Goal: Share content

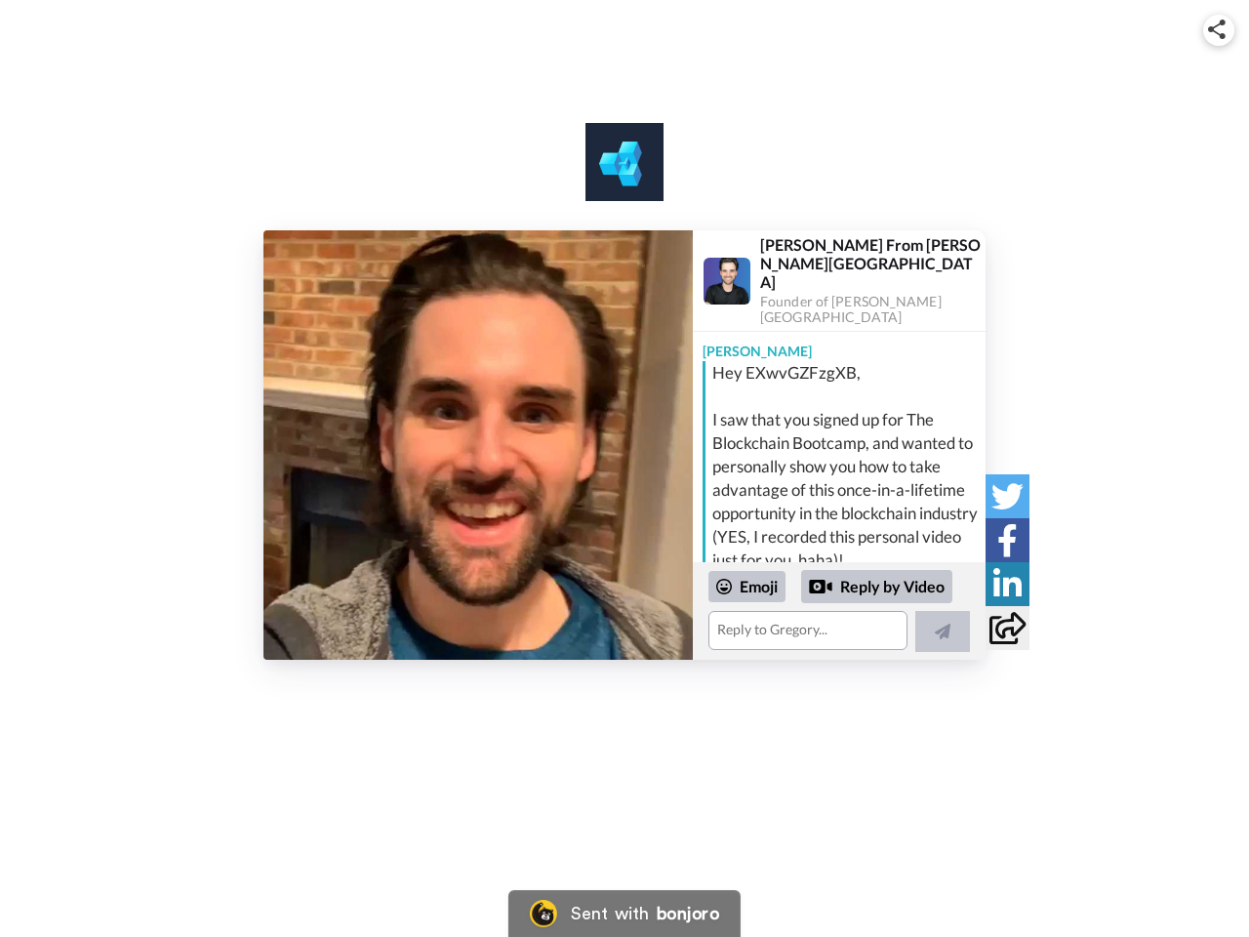
click at [1219, 29] on img at bounding box center [1217, 30] width 18 height 20
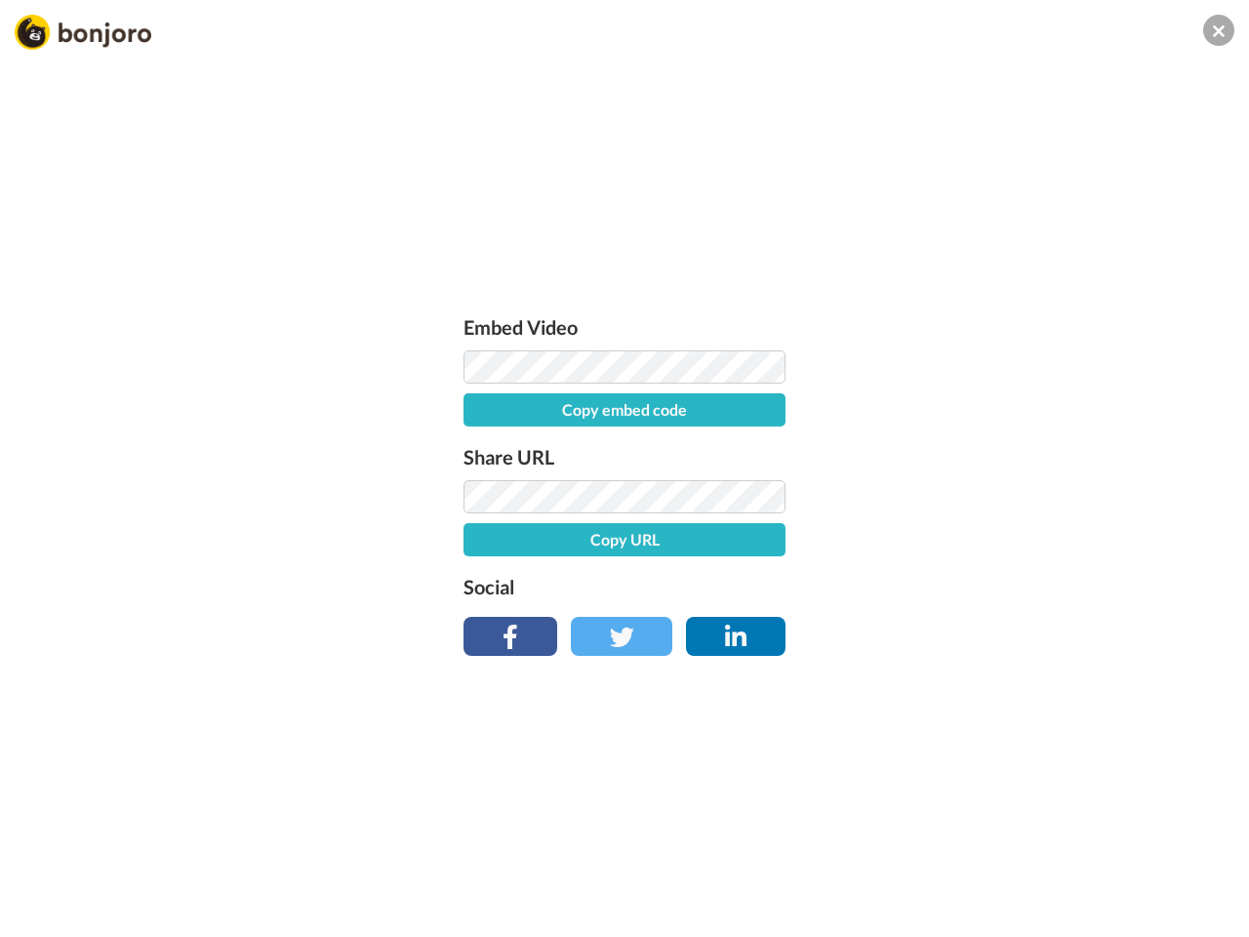
click at [478, 445] on label "Share URL" at bounding box center [624, 456] width 322 height 31
click at [839, 611] on div "Embed Video Copy embed code Share URL Copy URL Social" at bounding box center [624, 573] width 1249 height 937
click at [747, 586] on label "Social" at bounding box center [624, 586] width 322 height 31
click at [877, 586] on div "Embed Video Copy embed code Share URL Copy URL Social" at bounding box center [624, 573] width 1249 height 937
click at [943, 631] on div "Embed Video Copy embed code Share URL Copy URL Social" at bounding box center [624, 573] width 1249 height 937
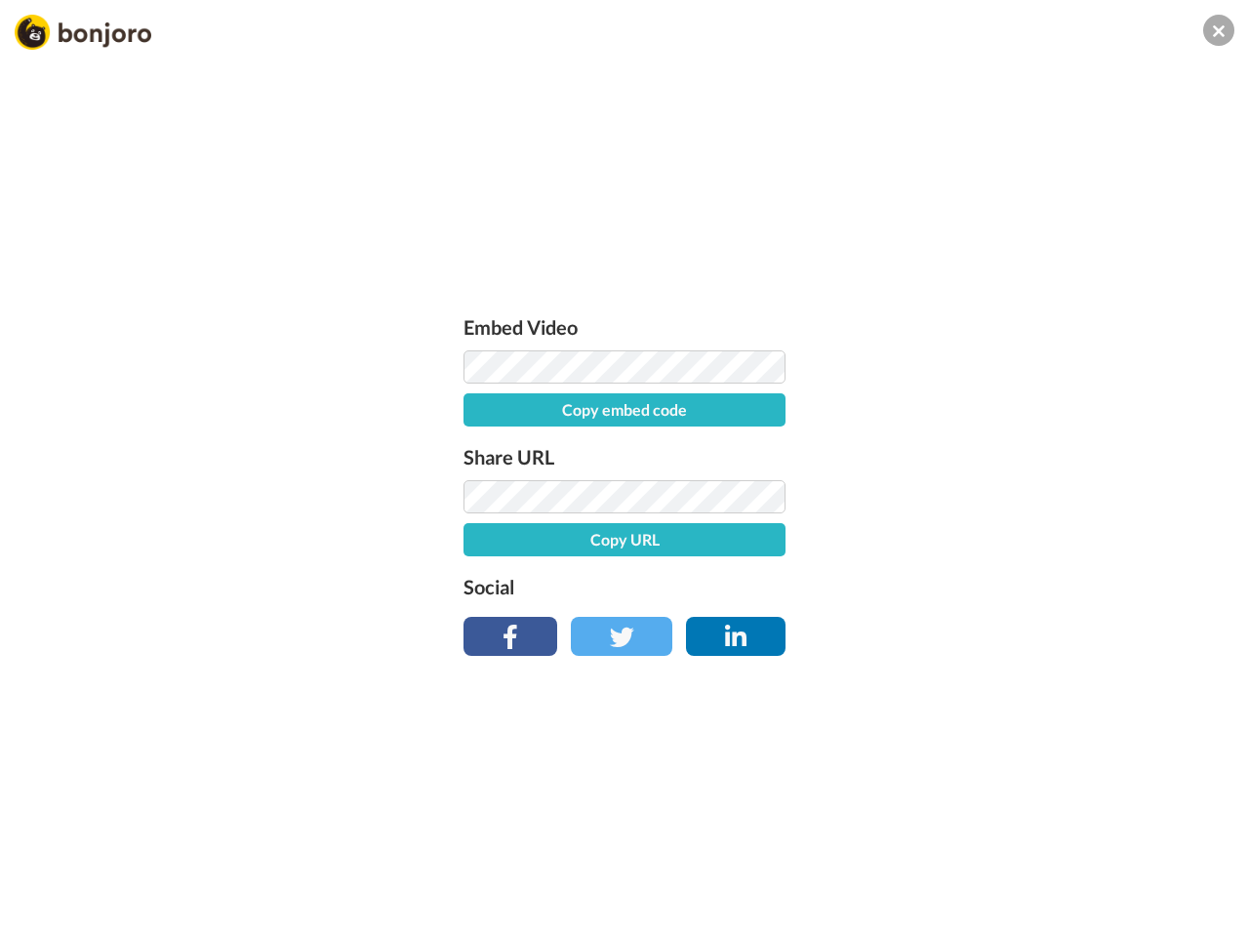
click at [1007, 496] on div "Embed Video Copy embed code Share URL Copy URL Social" at bounding box center [624, 573] width 1249 height 937
click at [1007, 540] on div "Embed Video Copy embed code Share URL Copy URL Social" at bounding box center [624, 573] width 1249 height 937
click at [1007, 584] on div "Embed Video Copy embed code Share URL Copy URL Social" at bounding box center [624, 573] width 1249 height 937
click at [1007, 627] on div "Embed Video Copy embed code Share URL Copy URL Social" at bounding box center [624, 573] width 1249 height 937
